Goal: Information Seeking & Learning: Find specific fact

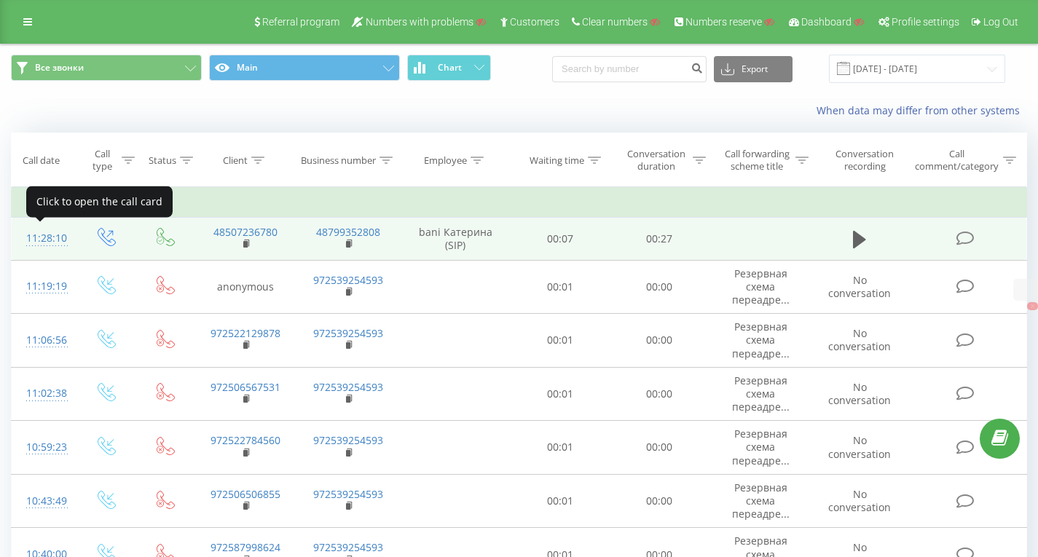
click at [50, 235] on div "11:28:10" at bounding box center [43, 238] width 34 height 28
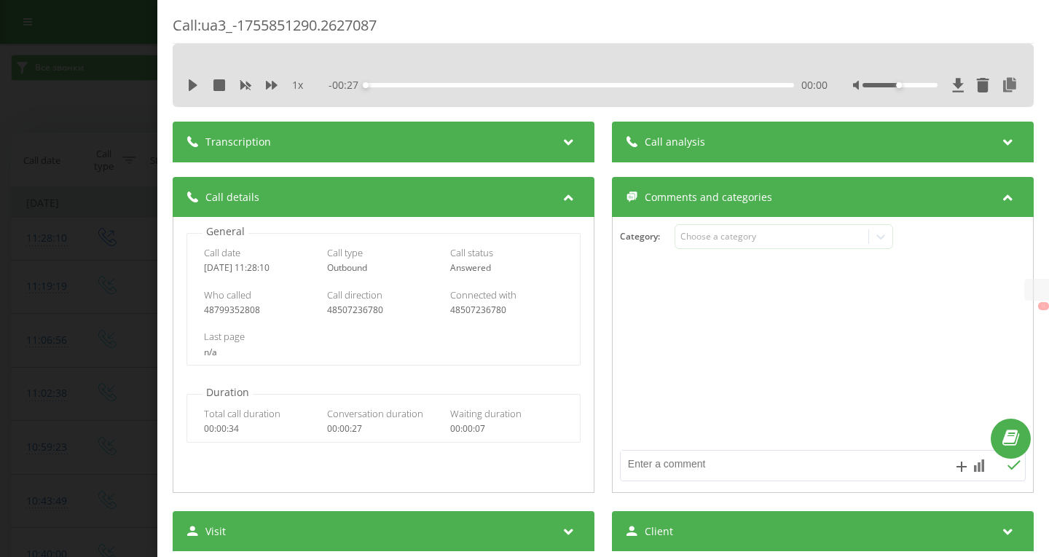
click at [85, 60] on div "Call : ua3_-1755851290.2627087 1 x - 00:27 00:00 00:00 Transcription For AI ana…" at bounding box center [524, 278] width 1049 height 557
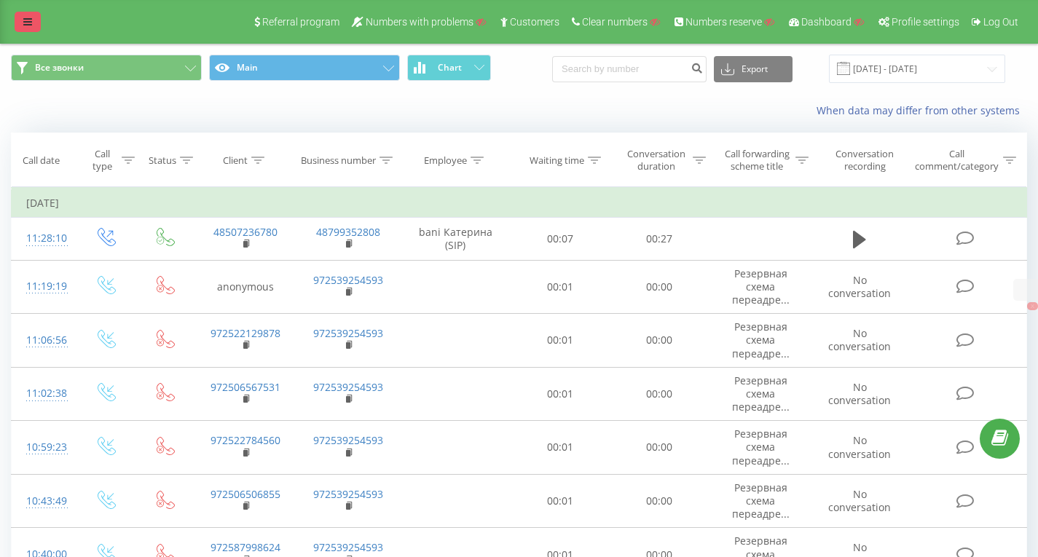
click at [33, 20] on link at bounding box center [28, 22] width 26 height 20
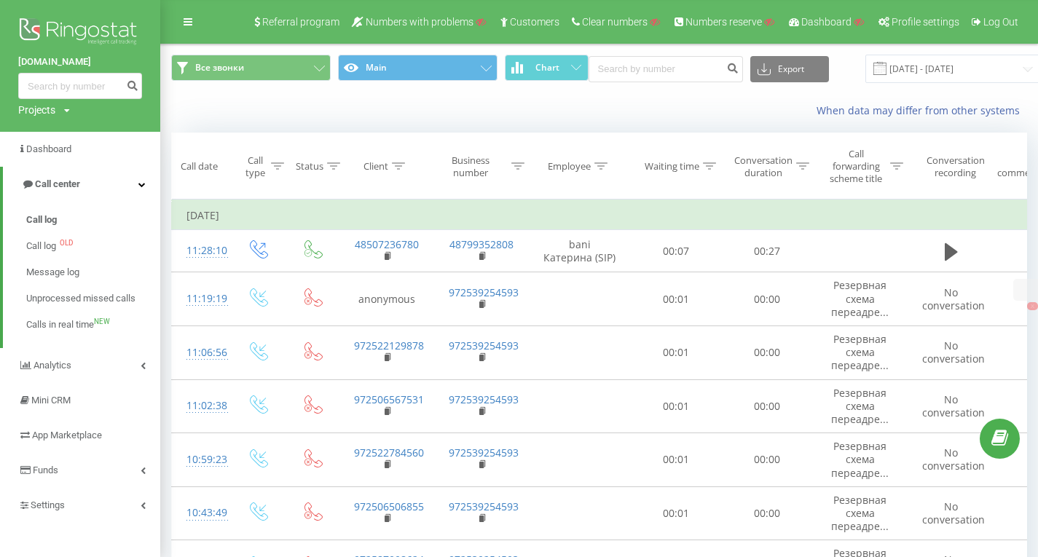
click at [63, 108] on div "Projects Search" at bounding box center [44, 110] width 52 height 15
click at [62, 130] on input "text" at bounding box center [59, 132] width 73 height 21
paste input "smart-hr.com.ua"
type input "smart-hr.com.ua"
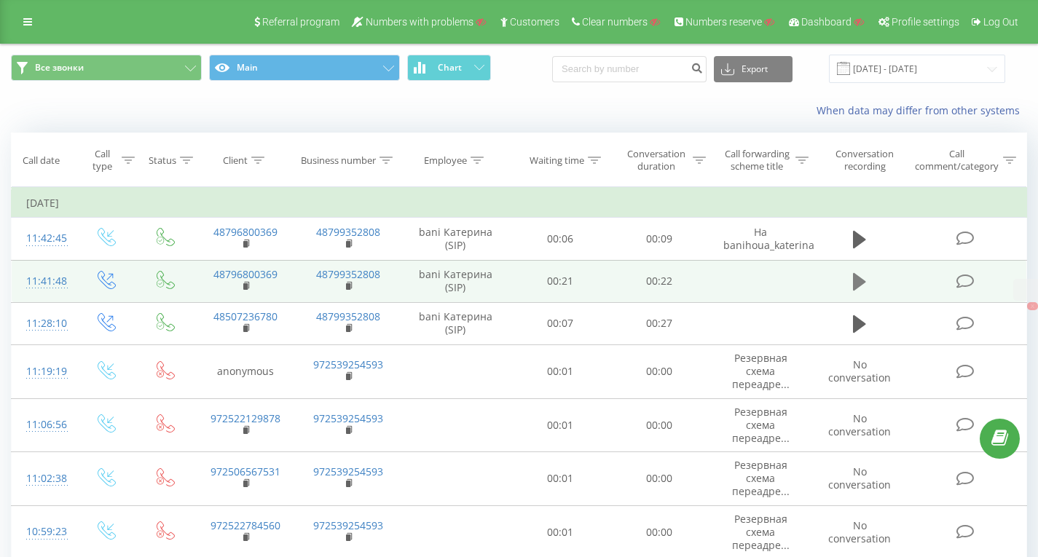
click at [864, 283] on icon at bounding box center [859, 281] width 13 height 17
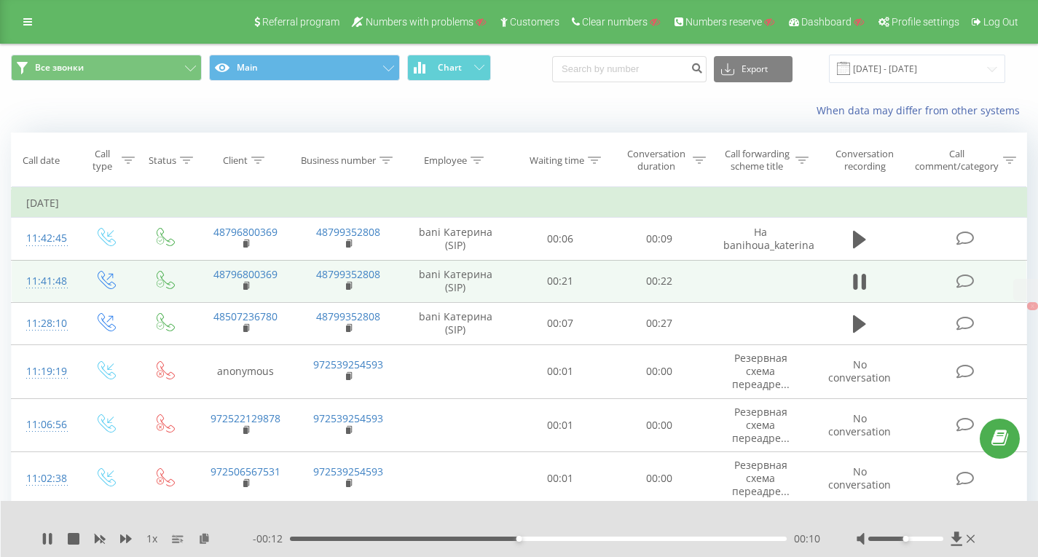
click at [618, 109] on div "When data may differ from other systems" at bounding box center [713, 110] width 647 height 15
drag, startPoint x: 505, startPoint y: 51, endPoint x: 496, endPoint y: 68, distance: 19.2
click at [505, 51] on div "Все звонки Main Chart Export .csv .xls .xlsx [DATE] - [DATE]" at bounding box center [519, 68] width 1036 height 49
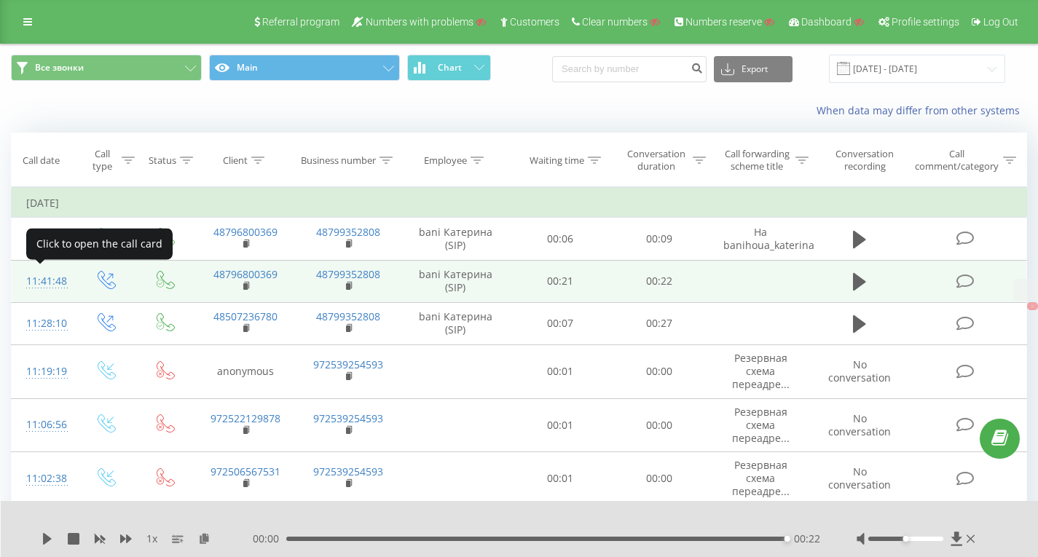
click at [44, 280] on div "11:41:48" at bounding box center [43, 281] width 34 height 28
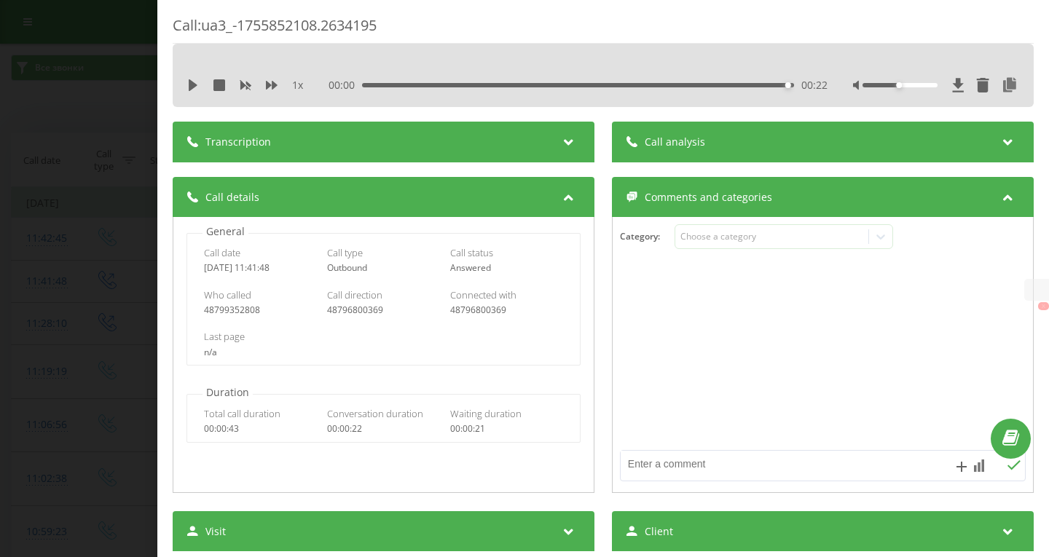
click at [410, 13] on div "Call : ua3_-1755852108.2634195 1 x 00:00 00:22 00:22 Transcription For AI analy…" at bounding box center [602, 278] width 891 height 557
click at [138, 36] on div "Call : ua3_-1755852108.2634195 1 x 00:00 00:22 00:22 Transcription For AI analy…" at bounding box center [524, 278] width 1049 height 557
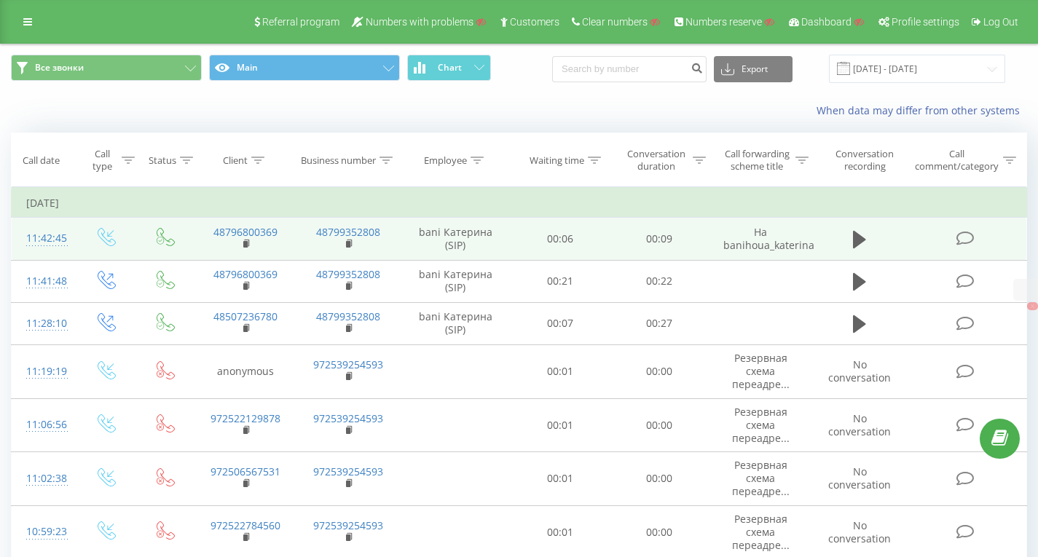
click at [41, 240] on div "11:42:45" at bounding box center [43, 238] width 34 height 28
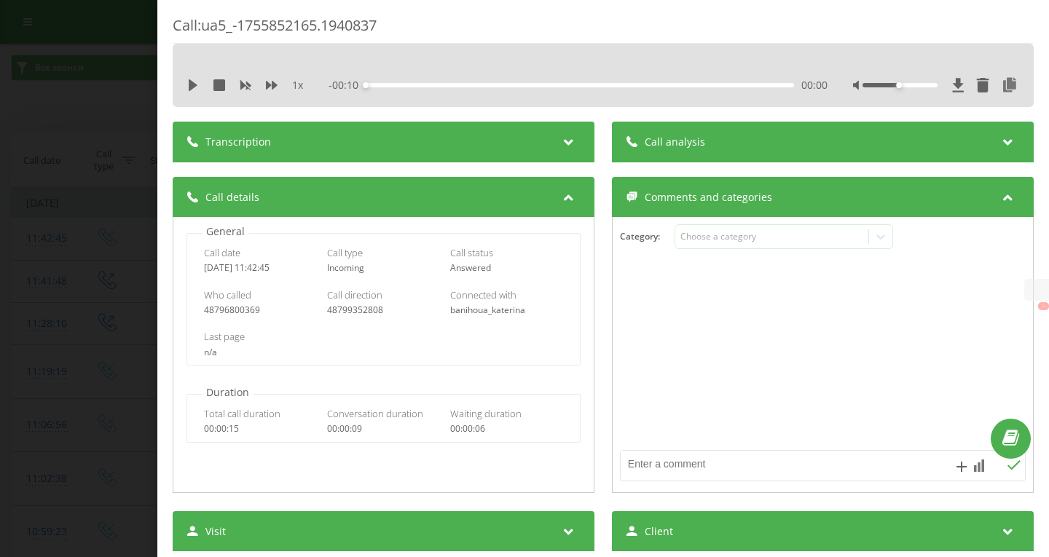
click at [559, 20] on div "Call : ua5_-1755852165.1940837" at bounding box center [603, 29] width 861 height 28
click at [97, 193] on div "Call : ua5_-1755852165.1940837 1 x - 00:10 00:00 00:00 Transcription For AI ana…" at bounding box center [524, 278] width 1049 height 557
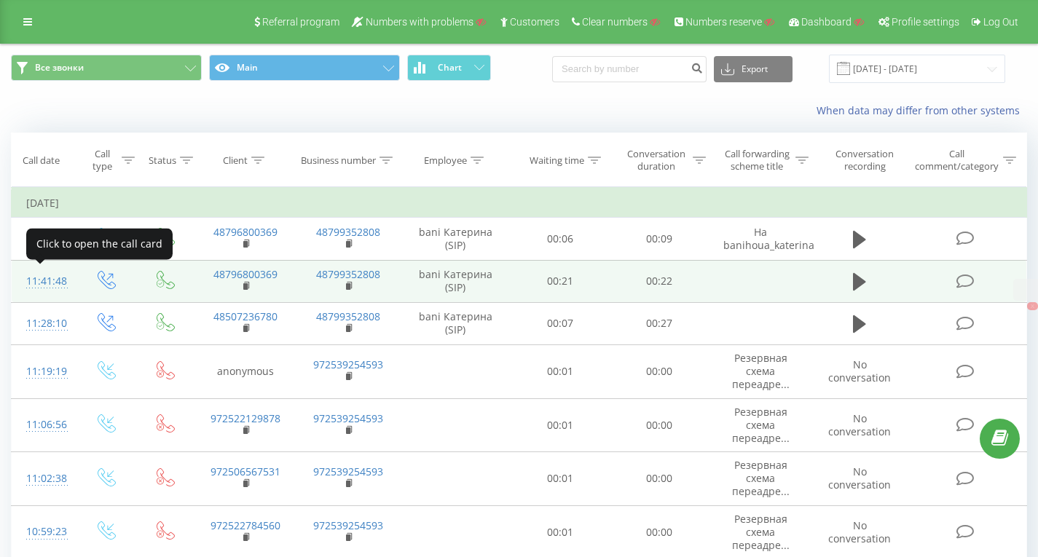
click at [38, 279] on div "11:41:48" at bounding box center [43, 281] width 34 height 28
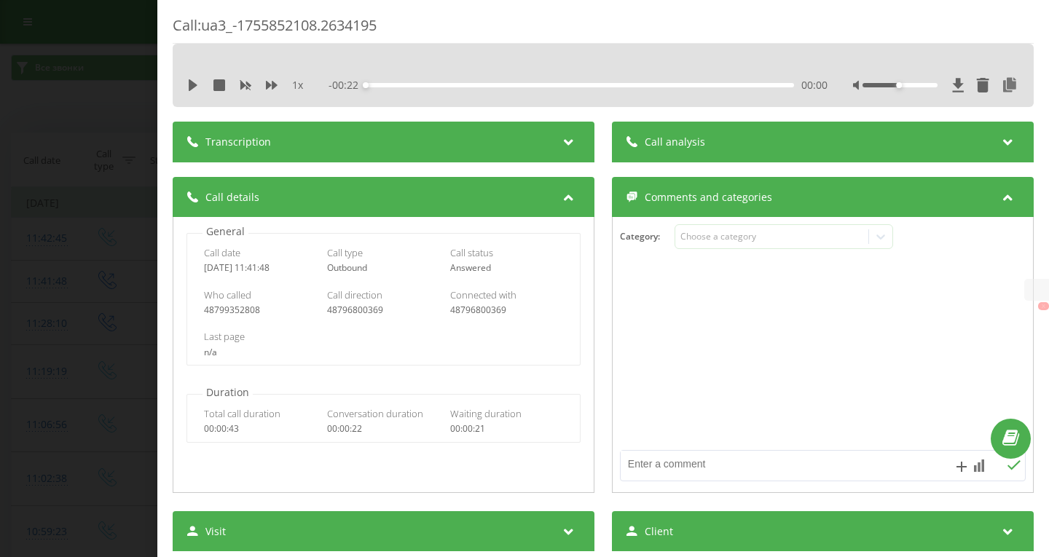
click at [224, 308] on div "48799352808" at bounding box center [260, 310] width 113 height 10
copy div "48799352808"
click at [101, 79] on div "Call : ua3_-1755852108.2634195 1 x - 00:22 00:00 00:00 Transcription For AI ana…" at bounding box center [524, 278] width 1049 height 557
